Goal: Check status

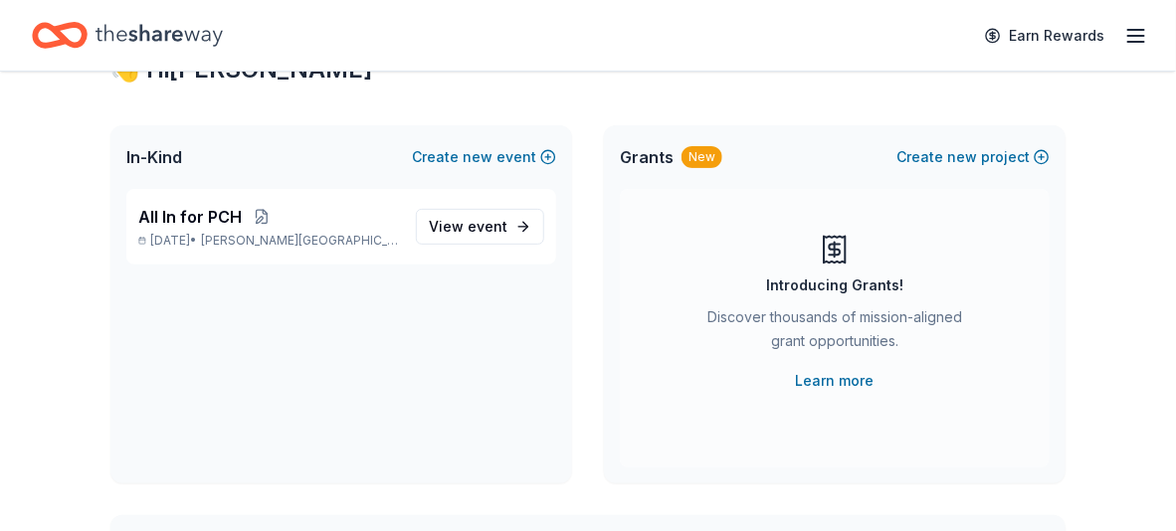
scroll to position [99, 0]
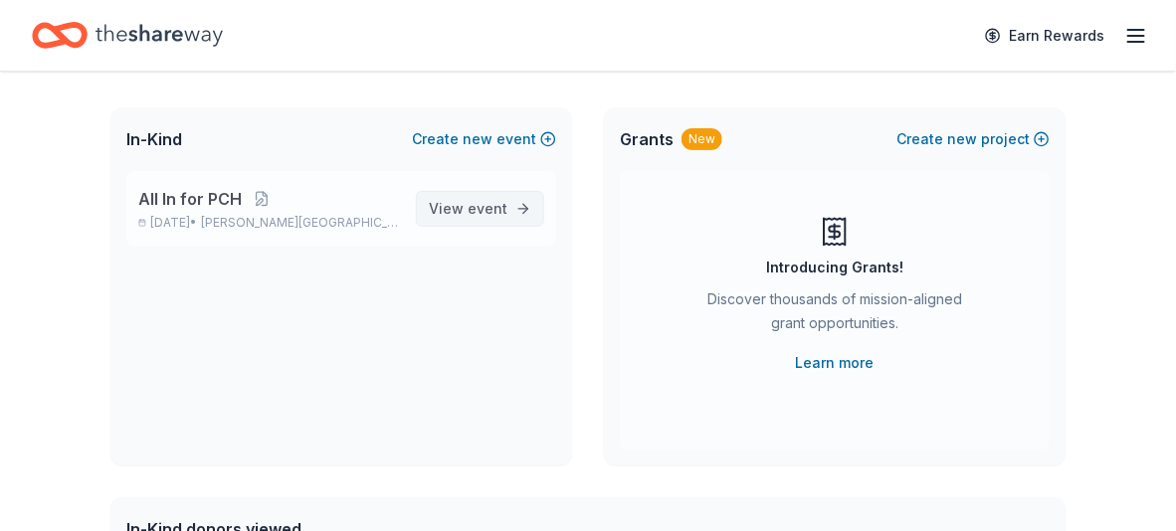
click at [439, 221] on span "View event" at bounding box center [468, 209] width 79 height 24
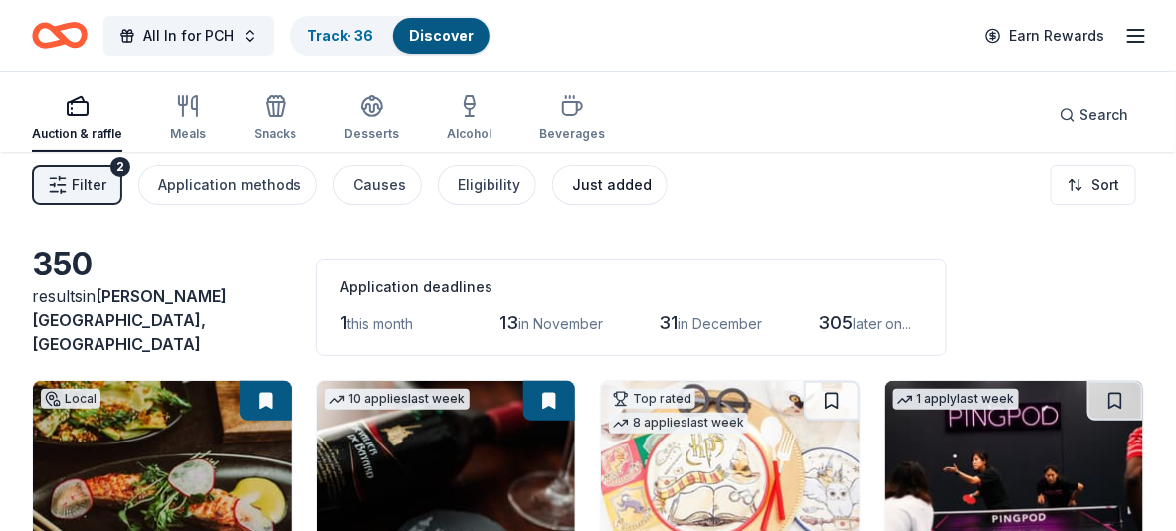
click at [651, 197] on div "Just added" at bounding box center [612, 185] width 80 height 24
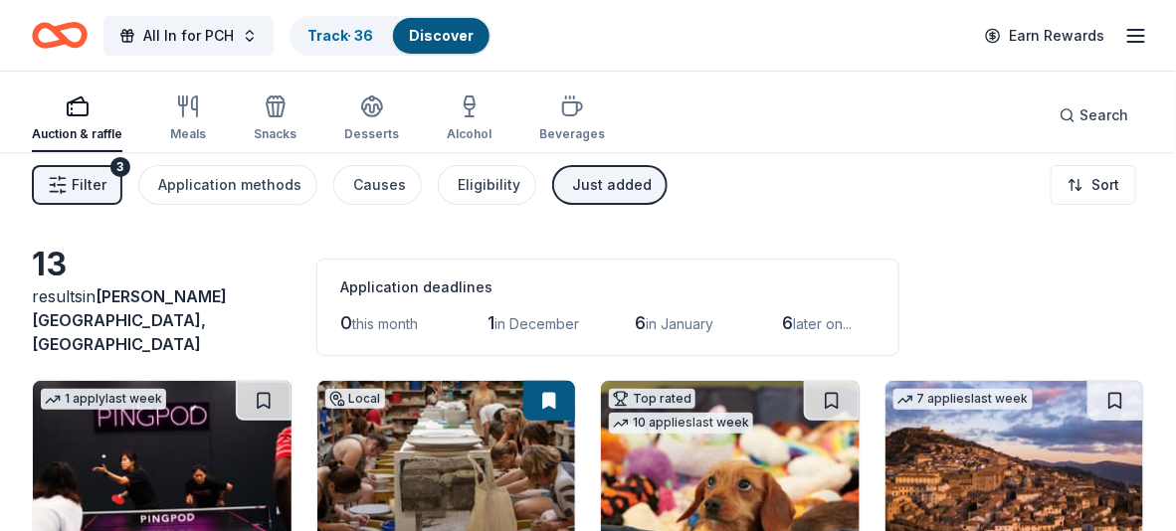
click at [1133, 42] on line "button" at bounding box center [1136, 42] width 16 height 0
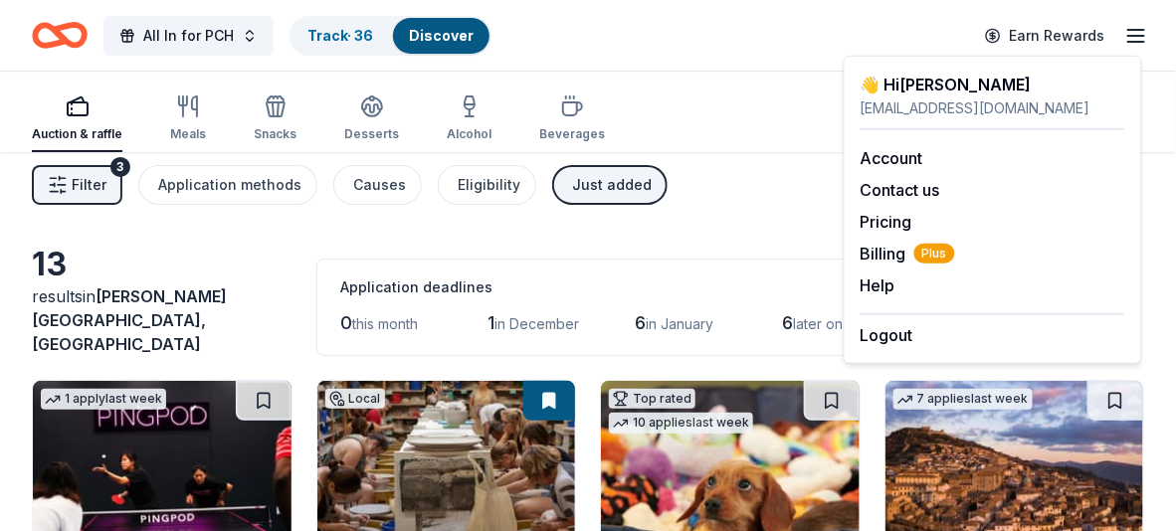
click at [791, 24] on div "All In for PCH Track · 36 Discover Earn Rewards" at bounding box center [588, 35] width 1112 height 47
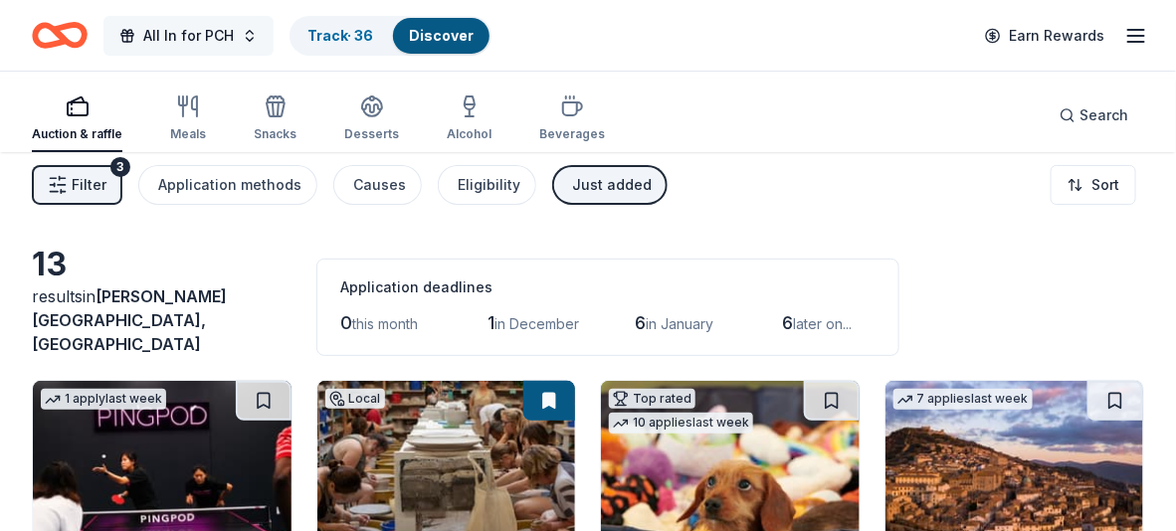
click at [234, 43] on span "All In for PCH" at bounding box center [188, 36] width 91 height 24
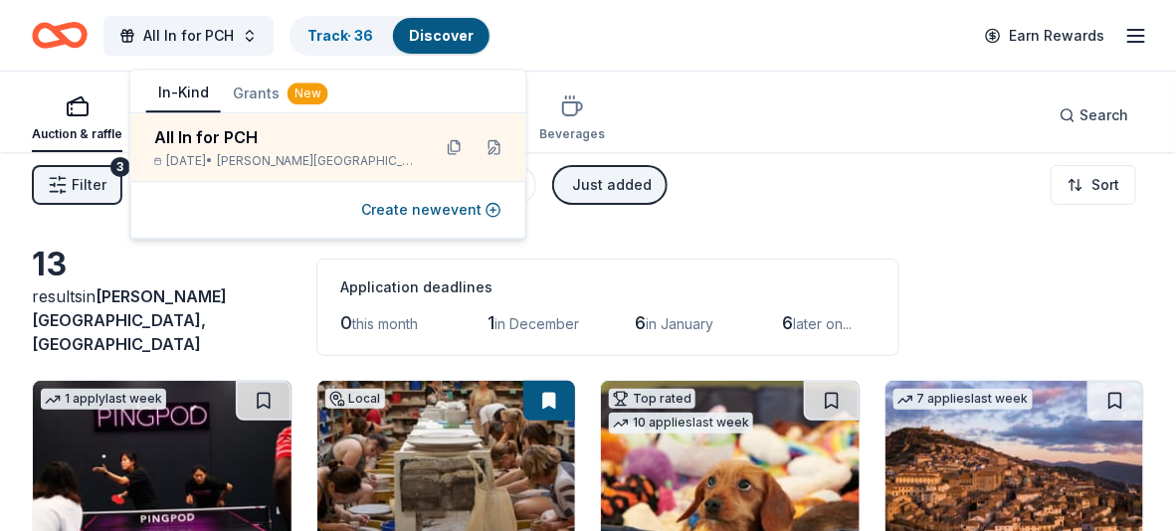
click at [664, 42] on div "All In for PCH Track · 36 Discover Earn Rewards" at bounding box center [588, 35] width 1112 height 47
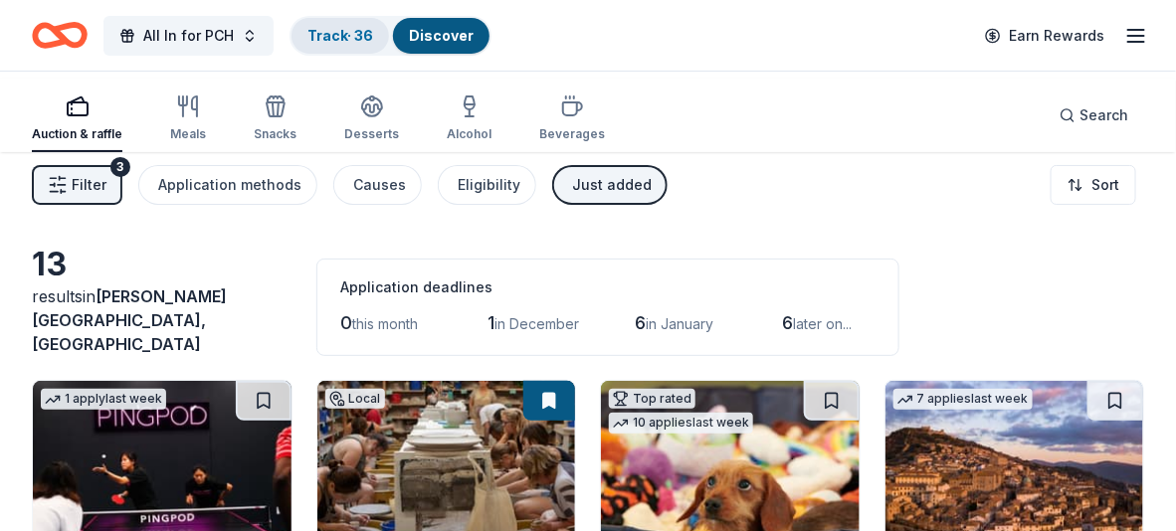
click at [373, 41] on link "Track · 36" at bounding box center [340, 35] width 66 height 17
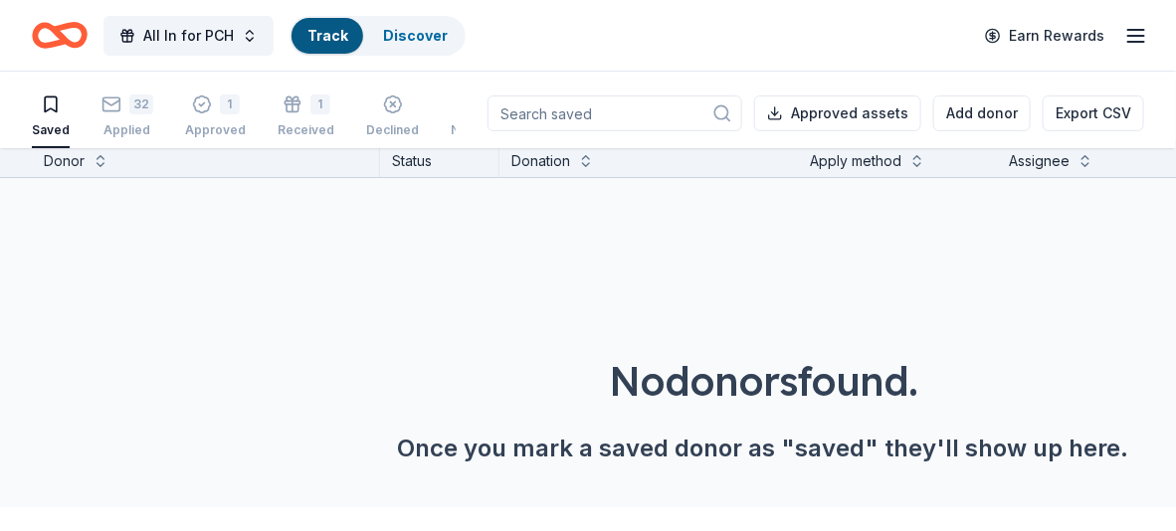
scroll to position [1, 0]
click at [147, 114] on div "32" at bounding box center [127, 104] width 52 height 20
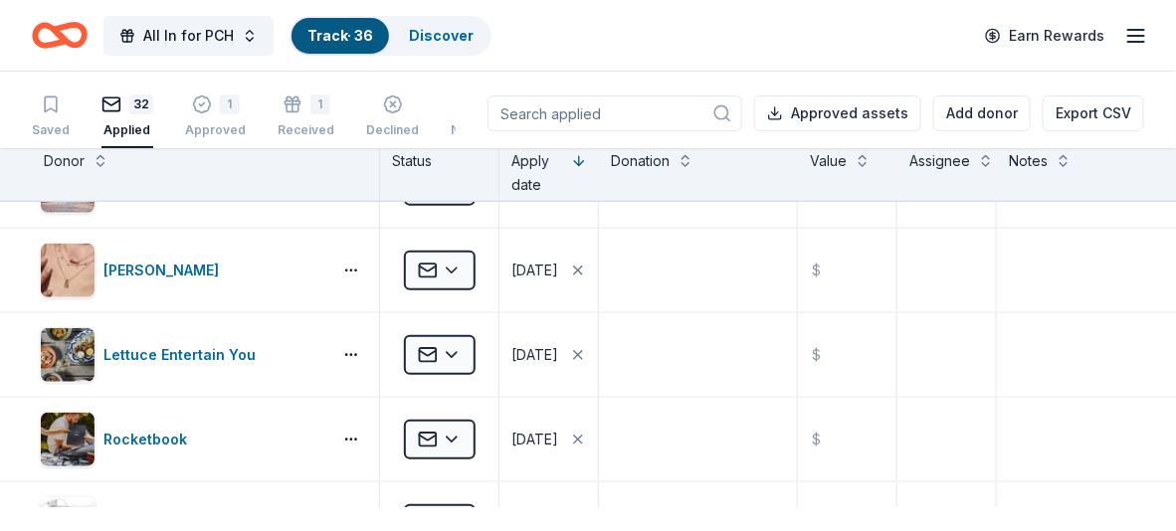
scroll to position [497, 0]
